Goal: Task Accomplishment & Management: Complete application form

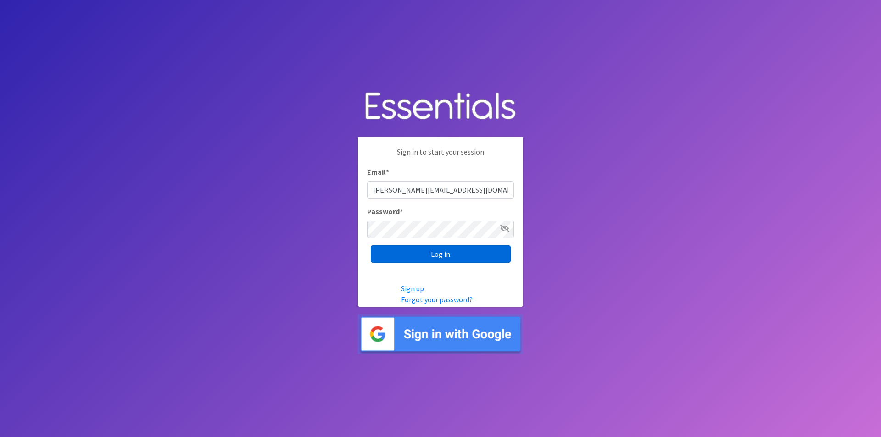
click at [429, 255] on input "Log in" at bounding box center [441, 253] width 140 height 17
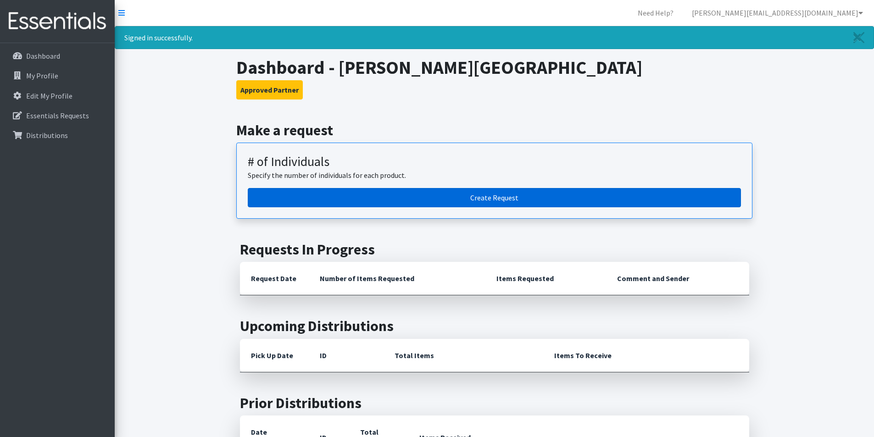
click at [334, 192] on link "Create Request" at bounding box center [494, 197] width 493 height 19
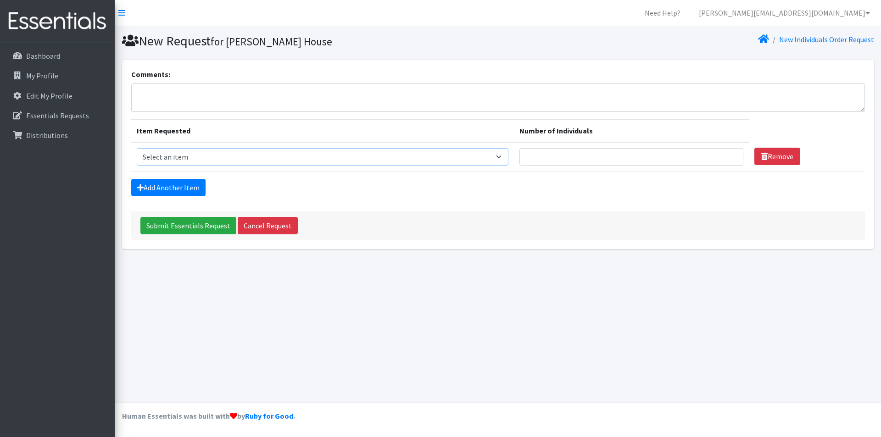
click at [378, 149] on select "Select an item # - Total number of kids being served with this order: Baby wipe…" at bounding box center [323, 156] width 372 height 17
select select "10203"
click at [137, 148] on select "Select an item # - Total number of kids being served with this order: Baby wipe…" at bounding box center [323, 156] width 372 height 17
click at [607, 158] on input "Number of Individuals" at bounding box center [631, 156] width 224 height 17
type input "15"
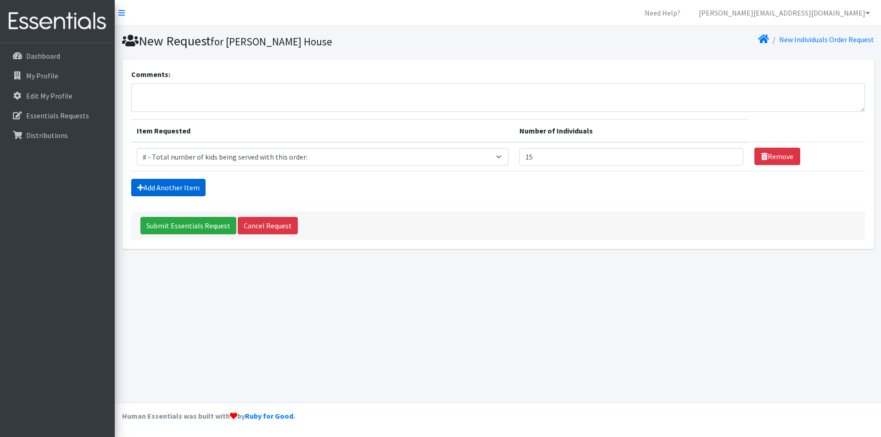
click at [182, 187] on link "Add Another Item" at bounding box center [168, 187] width 74 height 17
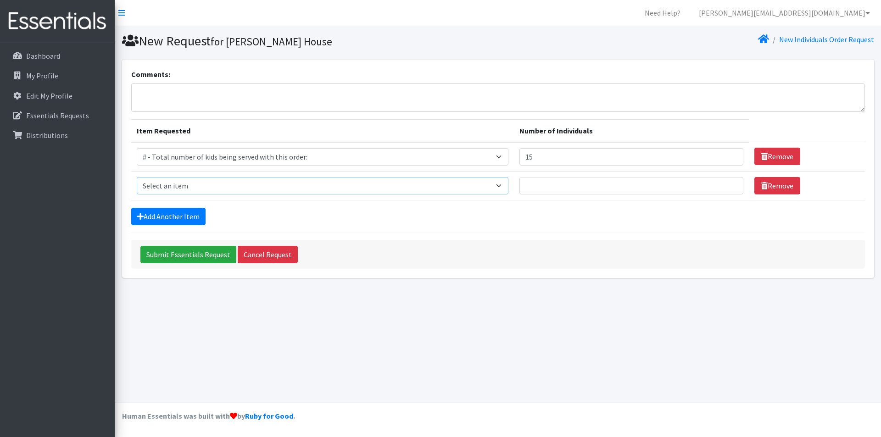
click at [185, 178] on select "Select an item # - Total number of kids being served with this order: Baby wipe…" at bounding box center [323, 185] width 372 height 17
select select "12644"
click at [137, 177] on select "Select an item # - Total number of kids being served with this order: Baby wipe…" at bounding box center [323, 185] width 372 height 17
click at [596, 184] on input "Number of Individuals" at bounding box center [631, 185] width 224 height 17
type input "10"
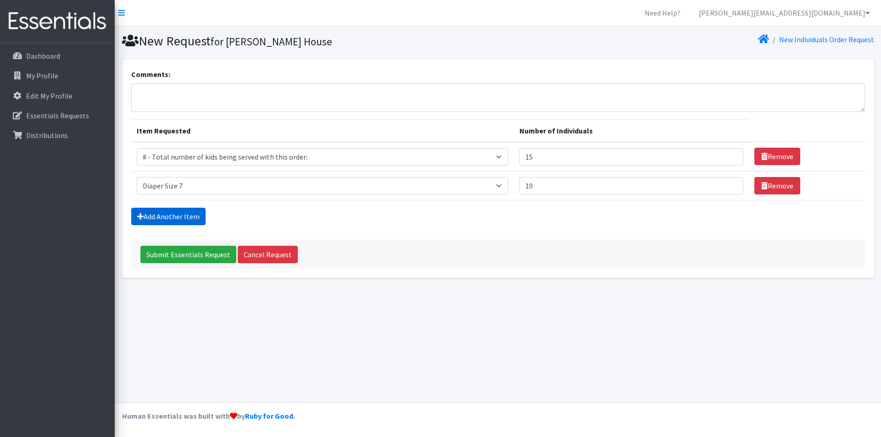
click at [144, 217] on link "Add Another Item" at bounding box center [168, 216] width 74 height 17
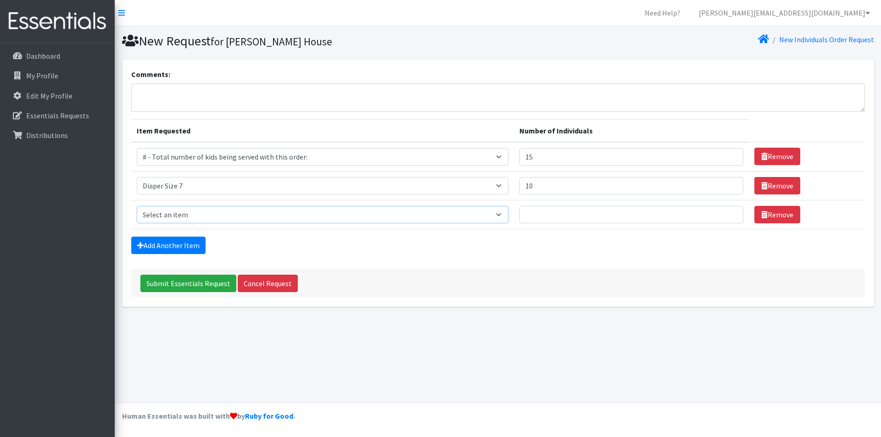
click at [149, 215] on select "Select an item # - Total number of kids being served with this order: Baby wipe…" at bounding box center [323, 214] width 372 height 17
select select "15229"
click at [137, 206] on select "Select an item # - Total number of kids being served with this order: Baby wipe…" at bounding box center [323, 214] width 372 height 17
click at [705, 215] on input "Number of Individuals" at bounding box center [631, 214] width 224 height 17
type input "2"
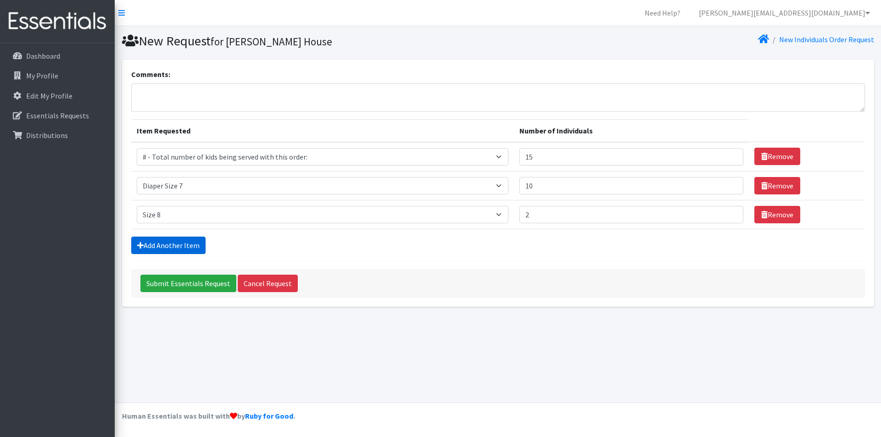
click at [186, 242] on link "Add Another Item" at bounding box center [168, 245] width 74 height 17
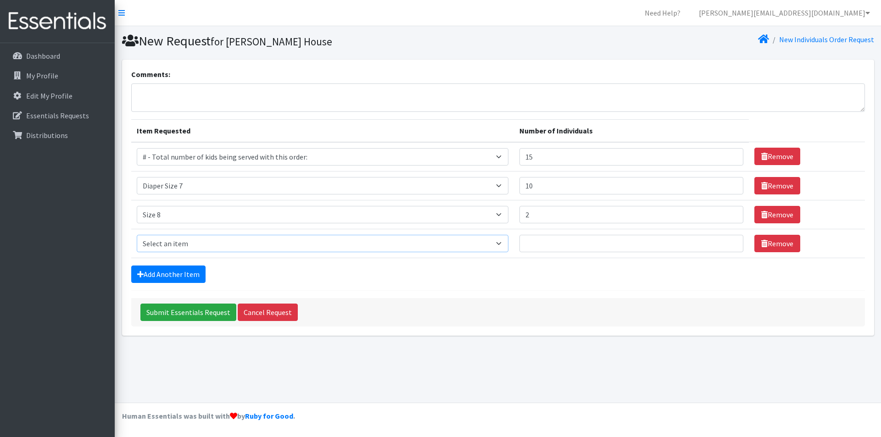
click at [188, 240] on select "Select an item # - Total number of kids being served with this order: Baby wipe…" at bounding box center [323, 243] width 372 height 17
select select "2674"
click at [137, 235] on select "Select an item # - Total number of kids being served with this order: Baby wipe…" at bounding box center [323, 243] width 372 height 17
click at [544, 245] on input "Number of Individuals" at bounding box center [631, 243] width 224 height 17
type input "3"
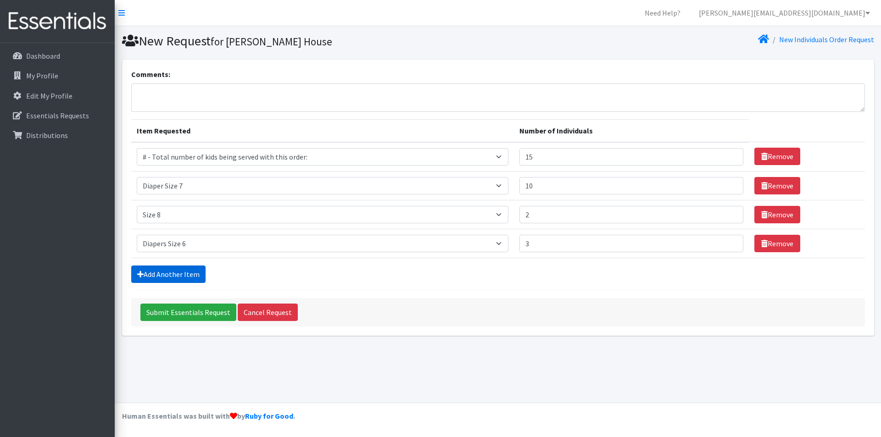
click at [137, 274] on icon at bounding box center [140, 274] width 6 height 7
click at [179, 272] on link "Add Another Item" at bounding box center [168, 274] width 74 height 17
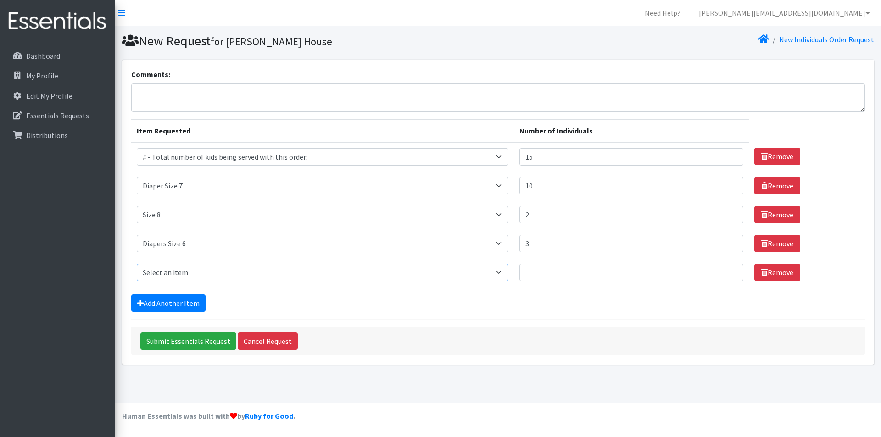
click at [182, 270] on select "Select an item # - Total number of kids being served with this order: Baby wipe…" at bounding box center [323, 272] width 372 height 17
select select "2649"
click at [137, 264] on select "Select an item # - Total number of kids being served with this order: Baby wipe…" at bounding box center [323, 272] width 372 height 17
click at [546, 270] on input "Number of Individuals" at bounding box center [631, 272] width 224 height 17
type input "15"
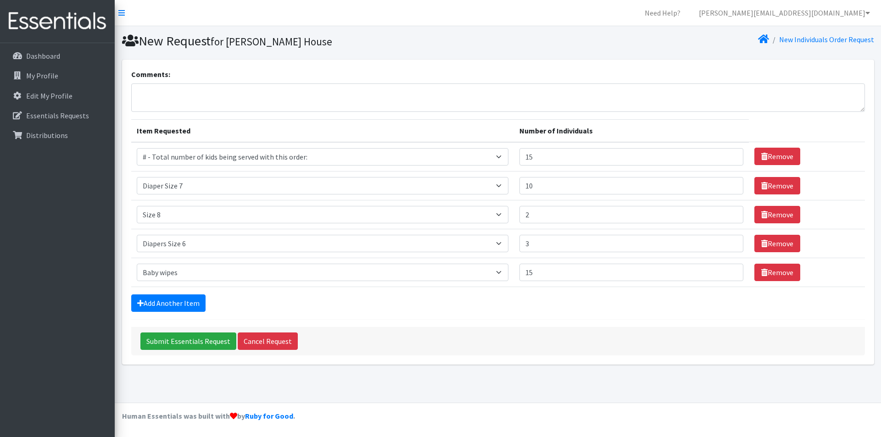
click at [448, 309] on div "Add Another Item" at bounding box center [498, 303] width 734 height 17
click at [169, 340] on input "Submit Essentials Request" at bounding box center [188, 341] width 96 height 17
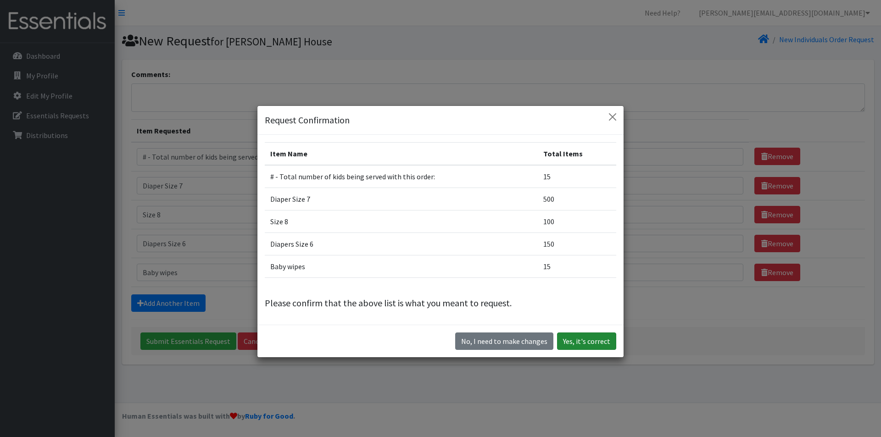
click at [575, 340] on button "Yes, it's correct" at bounding box center [586, 341] width 59 height 17
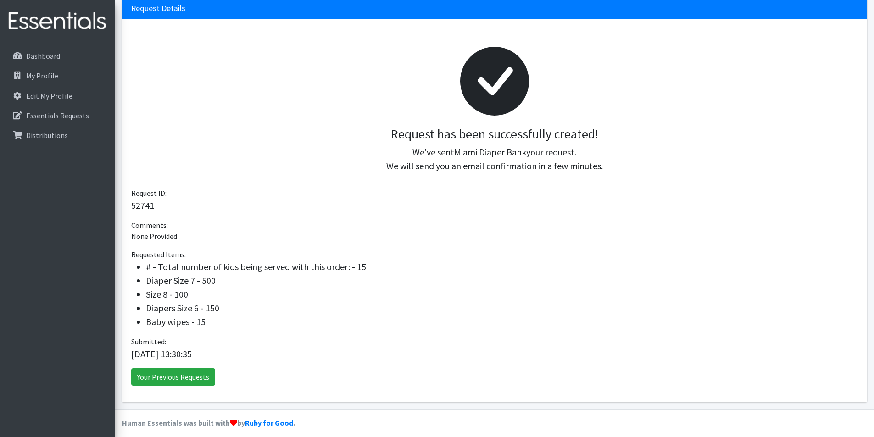
scroll to position [99, 0]
